Goal: Find contact information: Find contact information

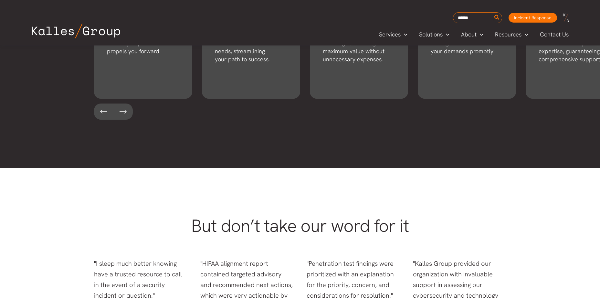
scroll to position [1227, 0]
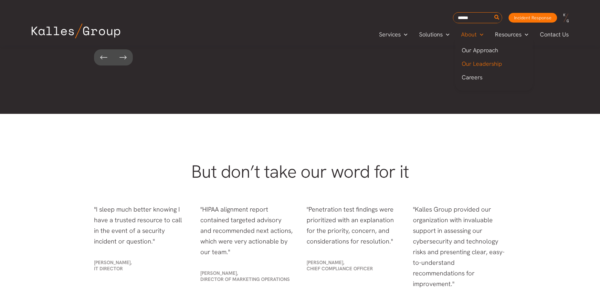
click at [475, 62] on span "Our Leadership" at bounding box center [481, 63] width 40 height 7
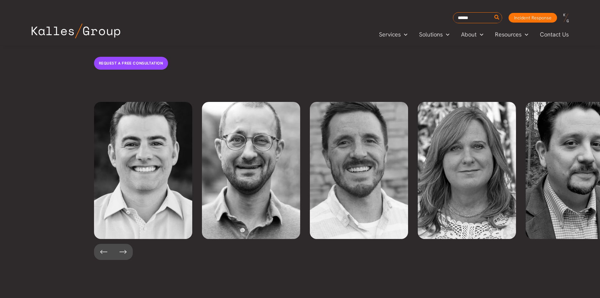
scroll to position [1385, 0]
click at [119, 244] on button at bounding box center [122, 252] width 19 height 16
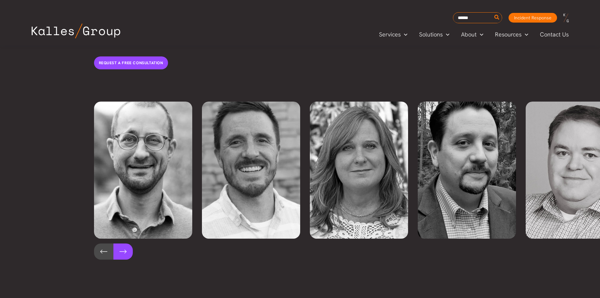
click at [119, 244] on button at bounding box center [122, 252] width 19 height 16
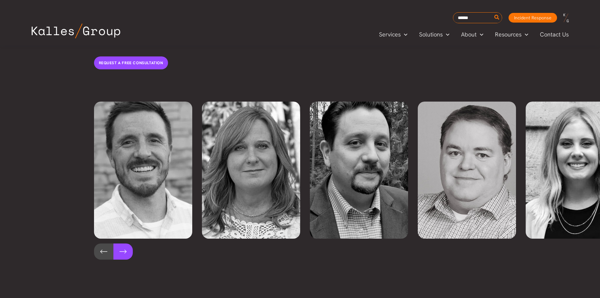
click at [119, 244] on button at bounding box center [122, 252] width 19 height 16
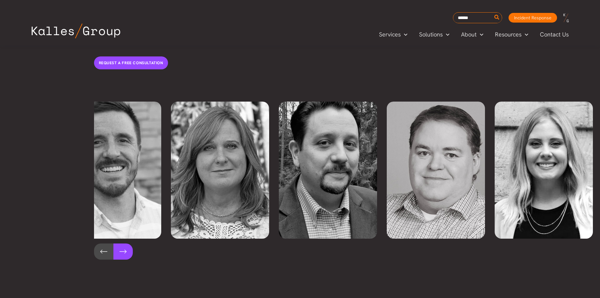
scroll to position [0, 273]
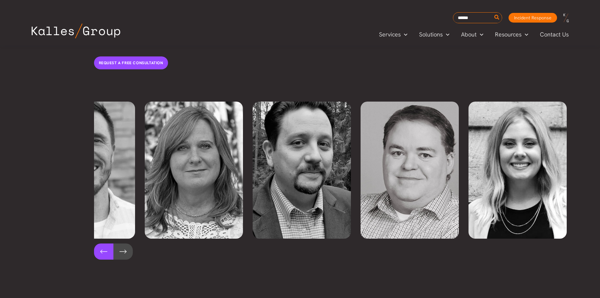
click at [97, 244] on button at bounding box center [103, 252] width 19 height 16
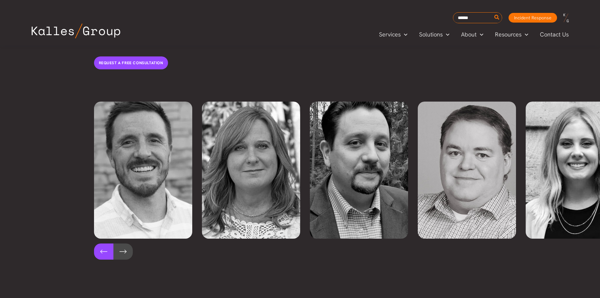
click at [97, 244] on button at bounding box center [103, 252] width 19 height 16
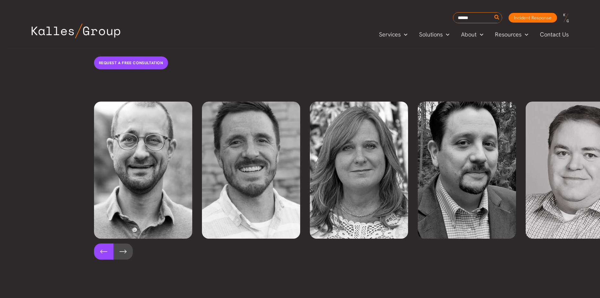
click at [97, 244] on button at bounding box center [103, 252] width 19 height 16
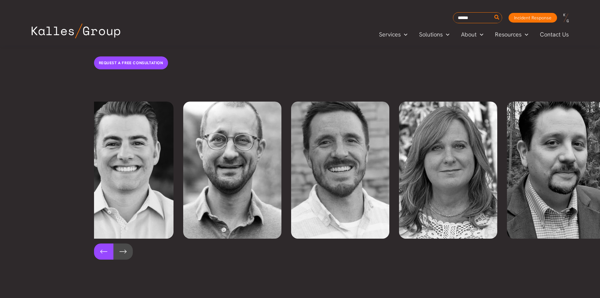
scroll to position [0, 0]
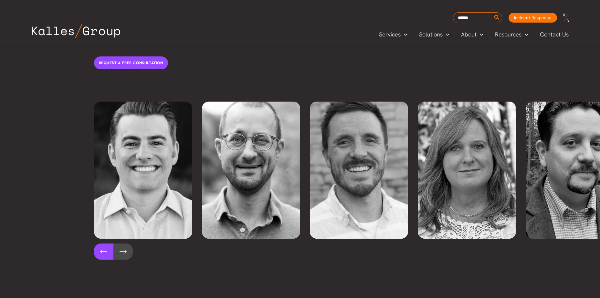
click at [97, 244] on button at bounding box center [103, 252] width 19 height 16
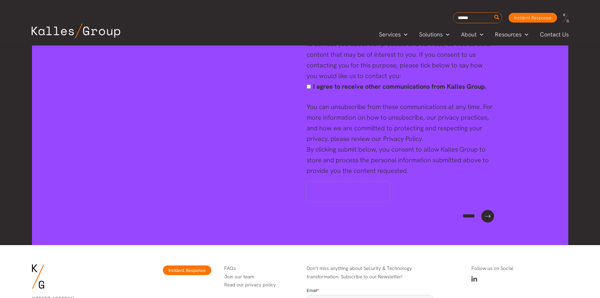
scroll to position [2525, 0]
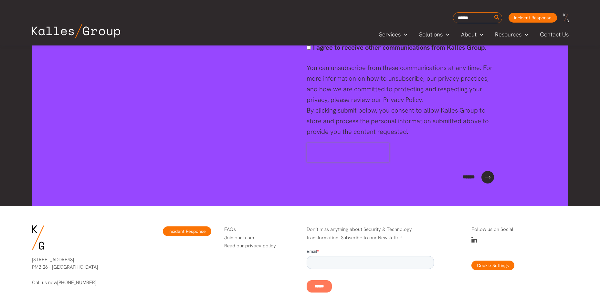
drag, startPoint x: 101, startPoint y: 248, endPoint x: 32, endPoint y: 241, distance: 70.1
click at [32, 256] on p "[STREET_ADDRESS]" at bounding box center [80, 263] width 97 height 15
drag, startPoint x: 57, startPoint y: 259, endPoint x: 30, endPoint y: 259, distance: 26.5
click at [30, 259] on div "[STREET_ADDRESS] Call us now [PHONE_NUMBER]" at bounding box center [81, 271] width 110 height 43
drag, startPoint x: 108, startPoint y: 247, endPoint x: 30, endPoint y: 243, distance: 78.2
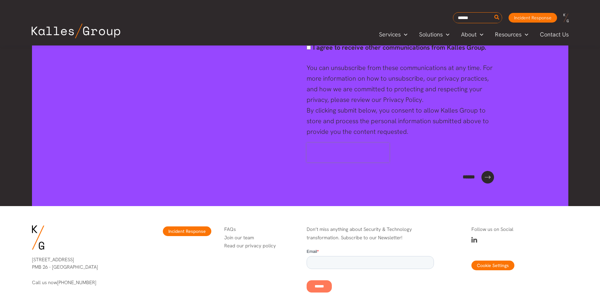
click at [29, 250] on div "[STREET_ADDRESS] Call us now [PHONE_NUMBER]" at bounding box center [81, 271] width 110 height 43
copy p "[STREET_ADDRESS]"
click at [135, 279] on div "Incident Response" at bounding box center [176, 262] width 82 height 86
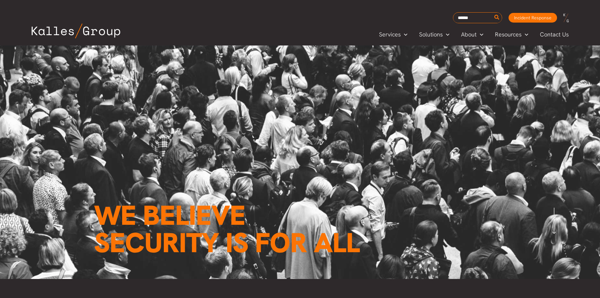
scroll to position [0, 0]
